Goal: Navigation & Orientation: Find specific page/section

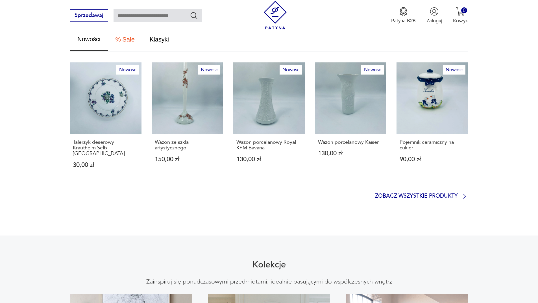
click at [406, 194] on p "Zobacz wszystkie produkty" at bounding box center [416, 196] width 83 height 5
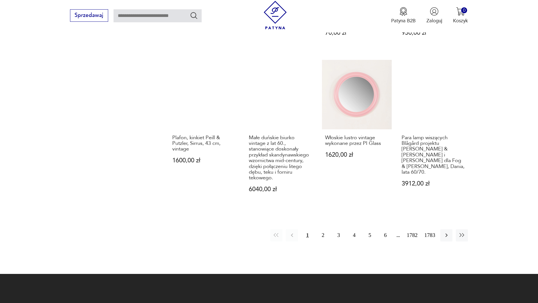
scroll to position [519, 0]
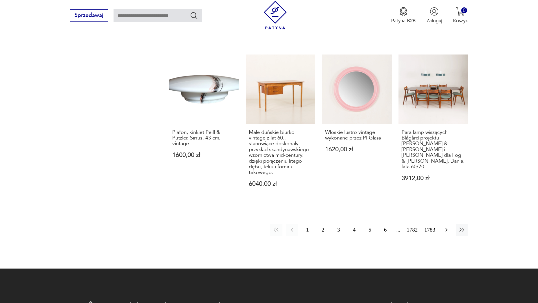
click at [448, 228] on icon "button" at bounding box center [446, 230] width 7 height 7
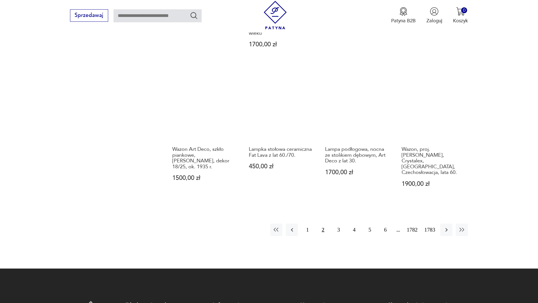
scroll to position [548, 0]
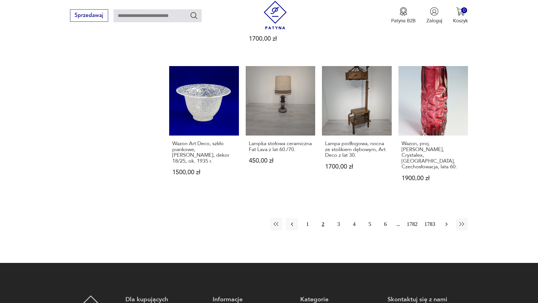
click at [445, 221] on icon "button" at bounding box center [446, 224] width 7 height 7
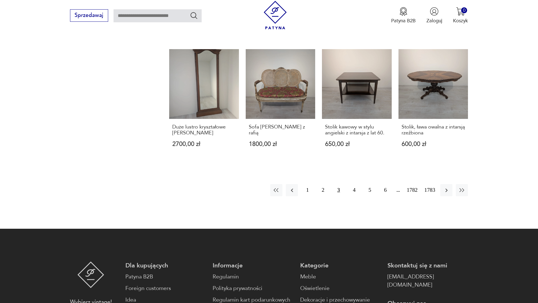
scroll to position [548, 0]
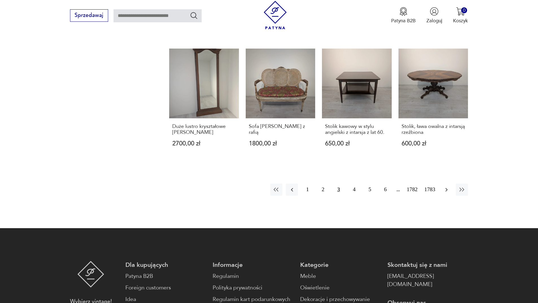
click at [444, 186] on icon "button" at bounding box center [446, 189] width 7 height 7
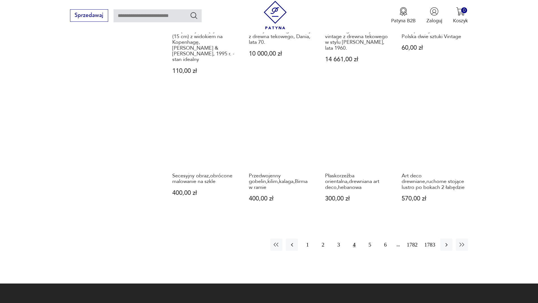
scroll to position [519, 0]
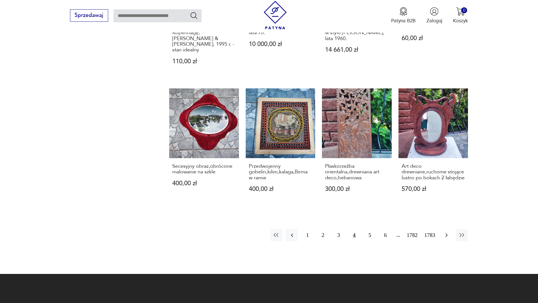
click at [447, 232] on icon "button" at bounding box center [446, 235] width 7 height 7
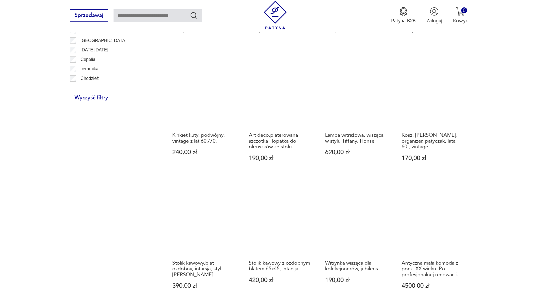
scroll to position [491, 0]
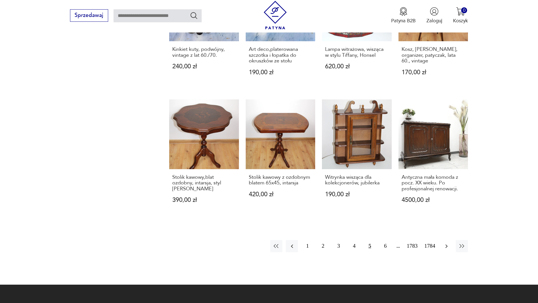
click at [450, 245] on icon "button" at bounding box center [446, 246] width 7 height 7
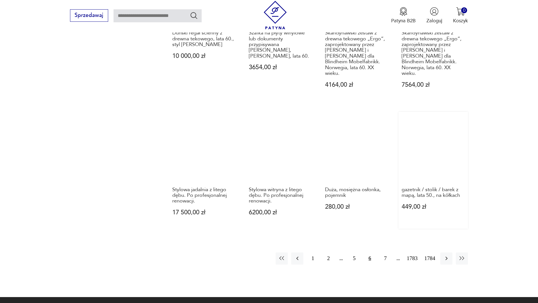
scroll to position [519, 0]
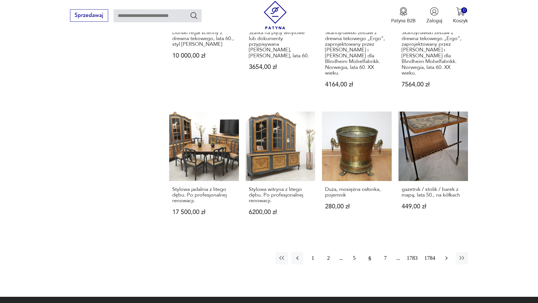
click at [447, 255] on icon "button" at bounding box center [446, 258] width 7 height 7
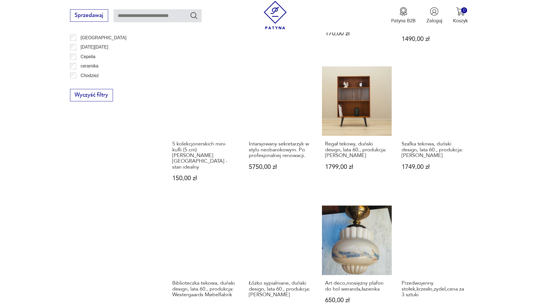
scroll to position [491, 0]
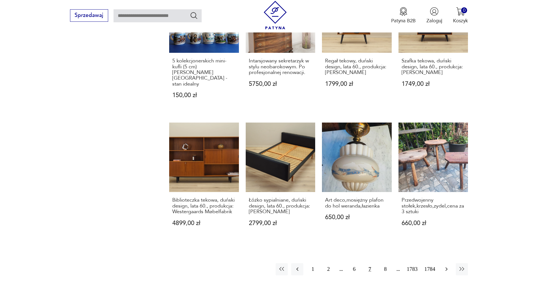
click at [446, 266] on icon "button" at bounding box center [446, 269] width 7 height 7
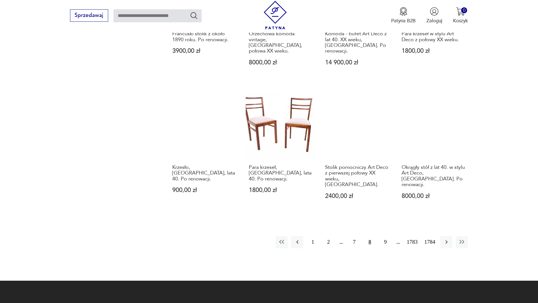
scroll to position [519, 0]
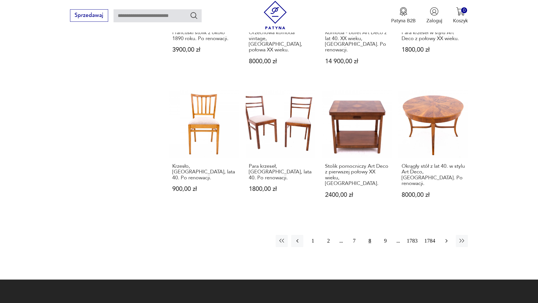
click at [448, 238] on icon "button" at bounding box center [446, 241] width 7 height 7
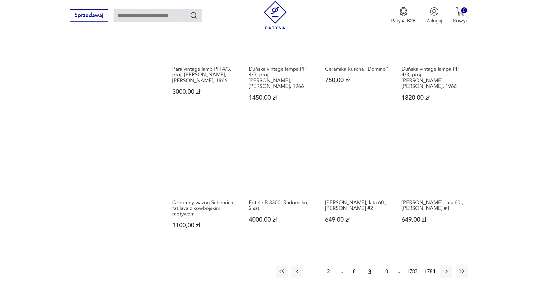
scroll to position [548, 0]
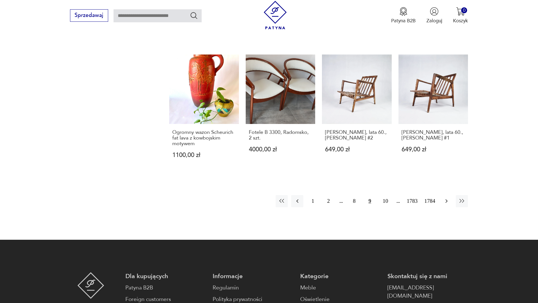
click at [448, 195] on button "button" at bounding box center [446, 201] width 12 height 12
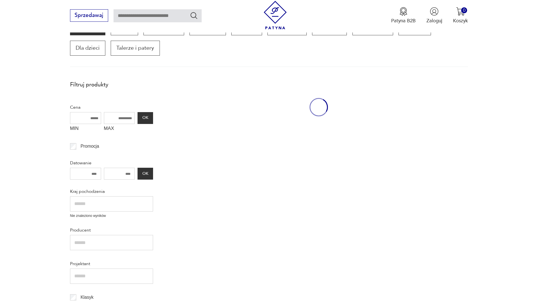
scroll to position [96, 0]
